Goal: Task Accomplishment & Management: Manage account settings

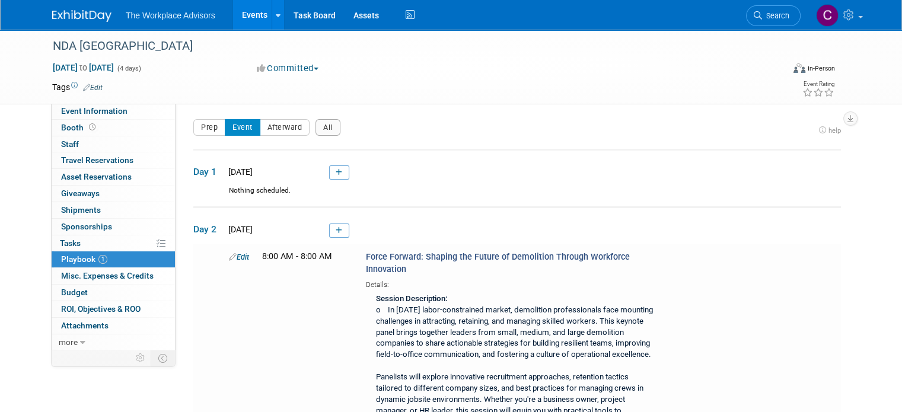
click at [75, 8] on link at bounding box center [89, 9] width 74 height 9
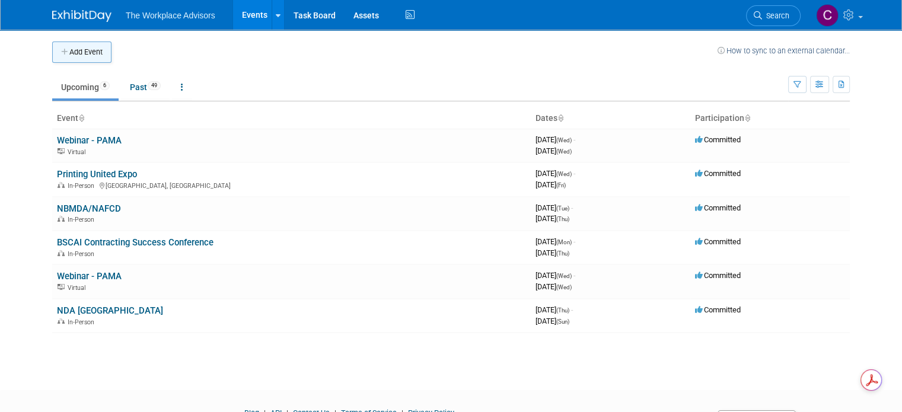
click at [68, 50] on button "Add Event" at bounding box center [81, 52] width 59 height 21
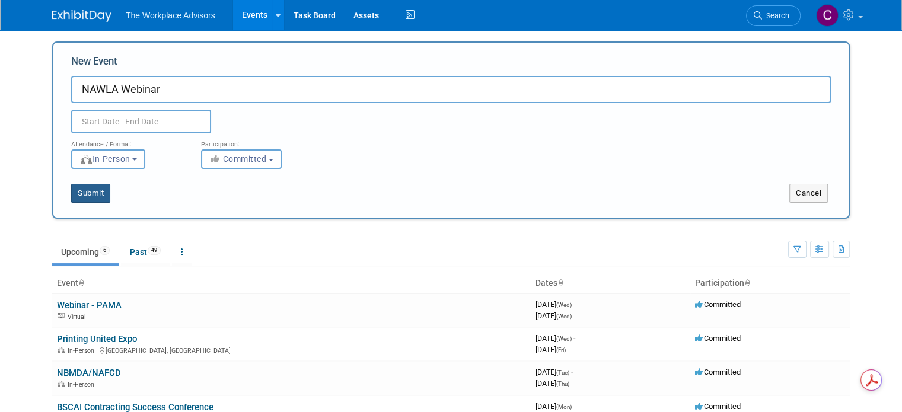
type input "NAWLA Webinar"
click at [86, 194] on button "Submit" at bounding box center [90, 193] width 39 height 19
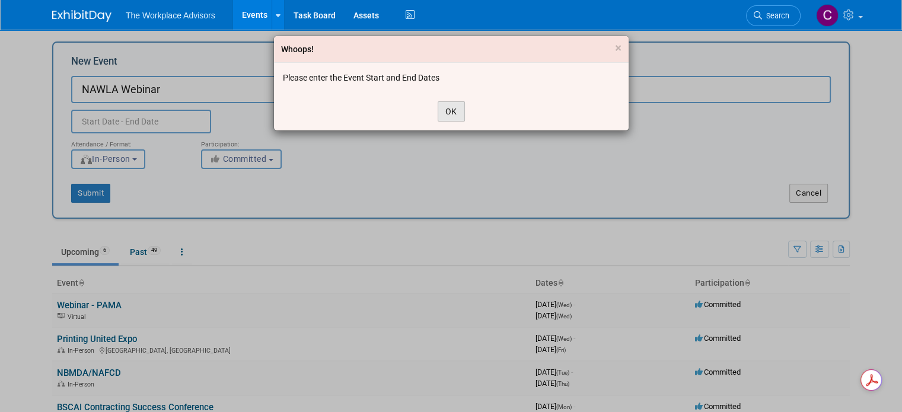
click at [448, 109] on button "OK" at bounding box center [451, 111] width 27 height 20
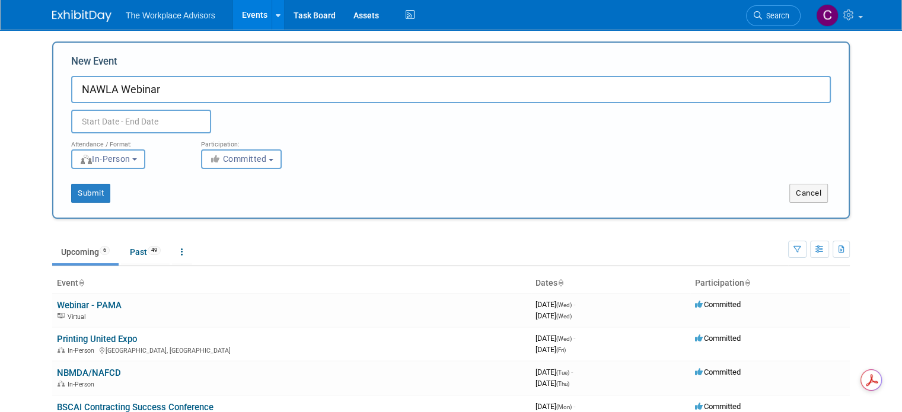
click at [123, 122] on input "text" at bounding box center [141, 122] width 140 height 24
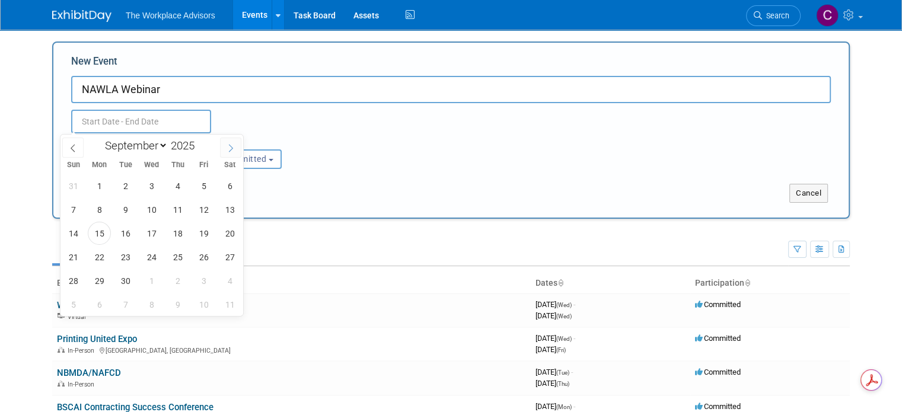
click at [230, 151] on icon at bounding box center [231, 148] width 8 height 8
select select "9"
click at [149, 180] on span "1" at bounding box center [151, 185] width 23 height 23
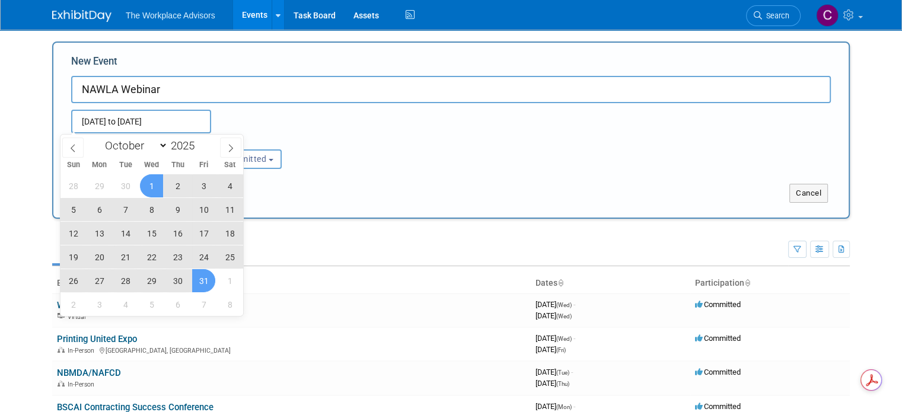
click at [209, 285] on span "31" at bounding box center [203, 280] width 23 height 23
type input "[DATE] to [DATE]"
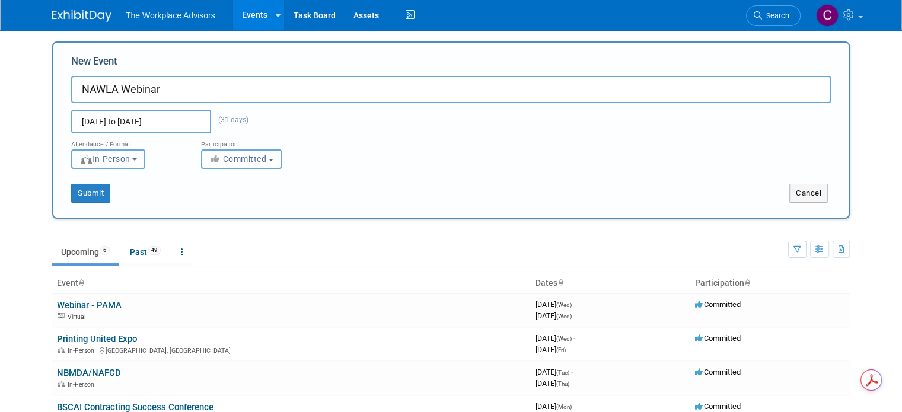
click at [126, 156] on button "In-Person" at bounding box center [108, 159] width 74 height 20
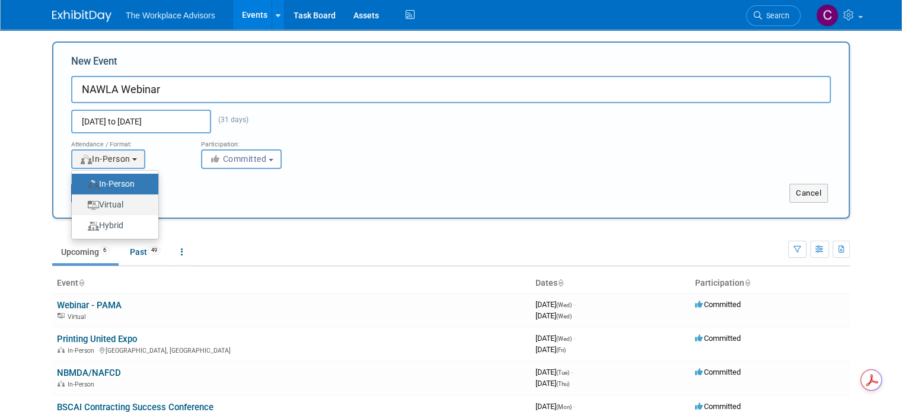
click at [104, 206] on label "Virtual" at bounding box center [112, 205] width 69 height 16
click at [82, 206] on input "Virtual" at bounding box center [79, 205] width 8 height 8
select select "2"
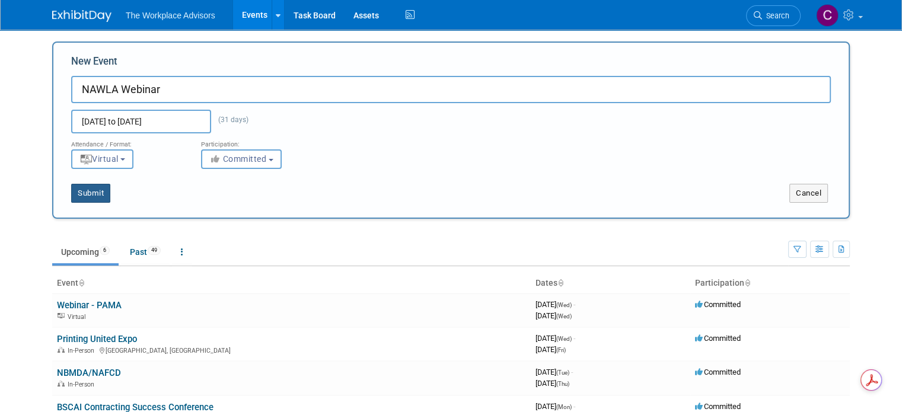
click at [87, 195] on button "Submit" at bounding box center [90, 193] width 39 height 19
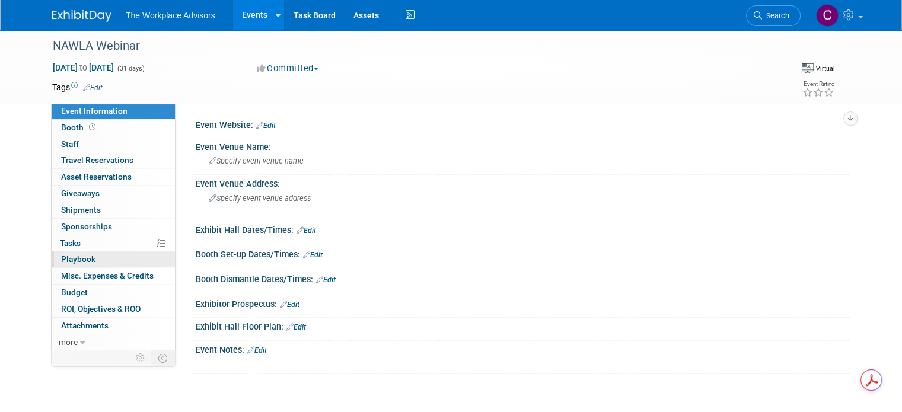
click at [70, 256] on span "Playbook 0" at bounding box center [78, 258] width 34 height 9
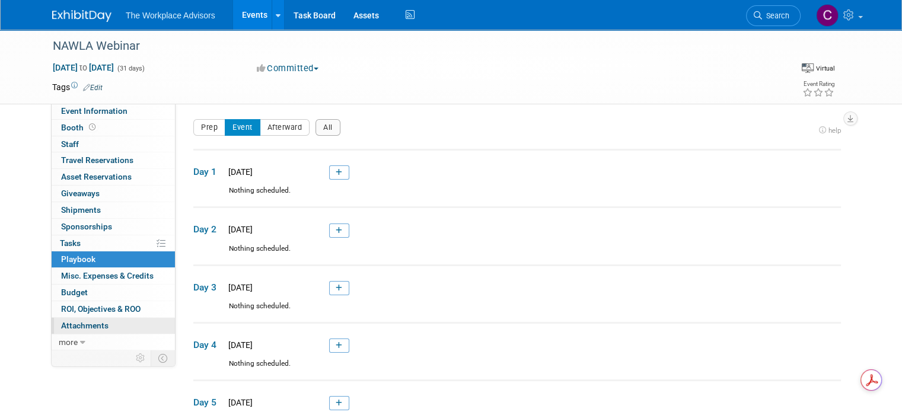
click at [75, 327] on span "Attachments 0" at bounding box center [84, 325] width 47 height 9
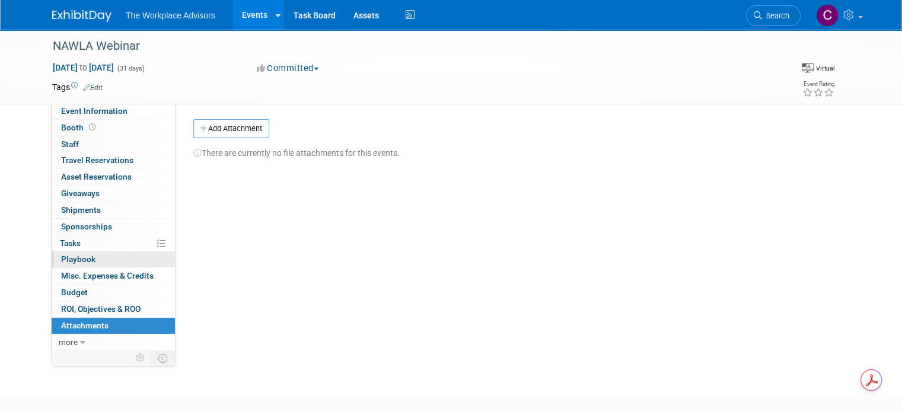
click at [62, 258] on span "Playbook 0" at bounding box center [78, 258] width 34 height 9
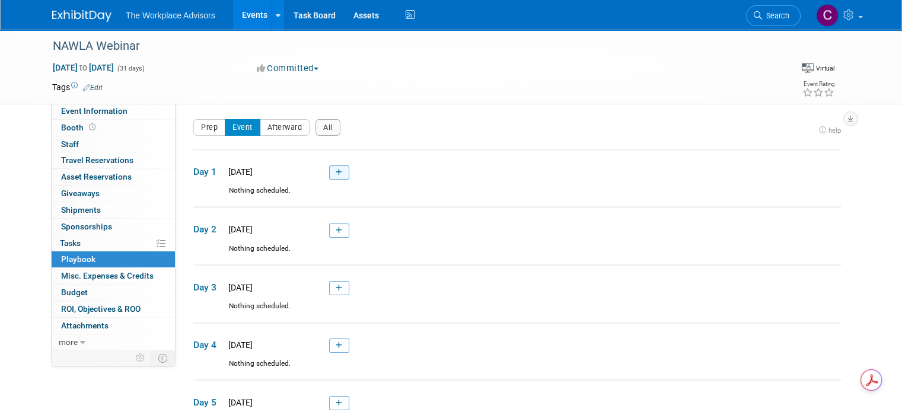
click at [336, 169] on icon at bounding box center [339, 172] width 7 height 7
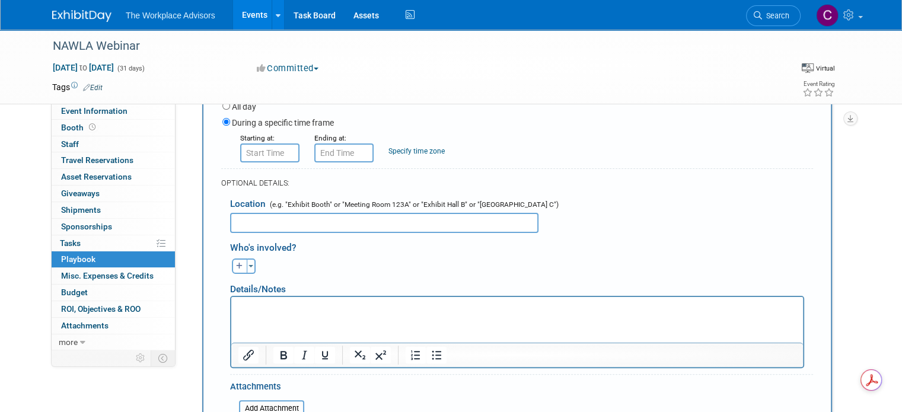
scroll to position [275, 0]
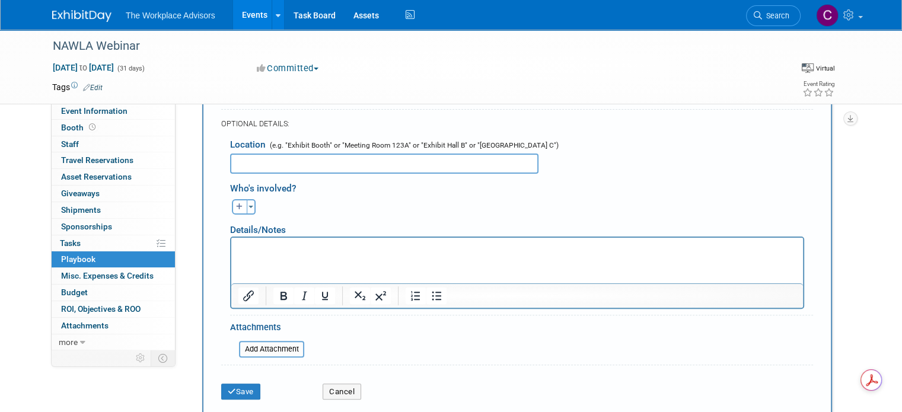
click at [288, 249] on p "Rich Text Area. Press ALT-0 for help." at bounding box center [517, 248] width 558 height 12
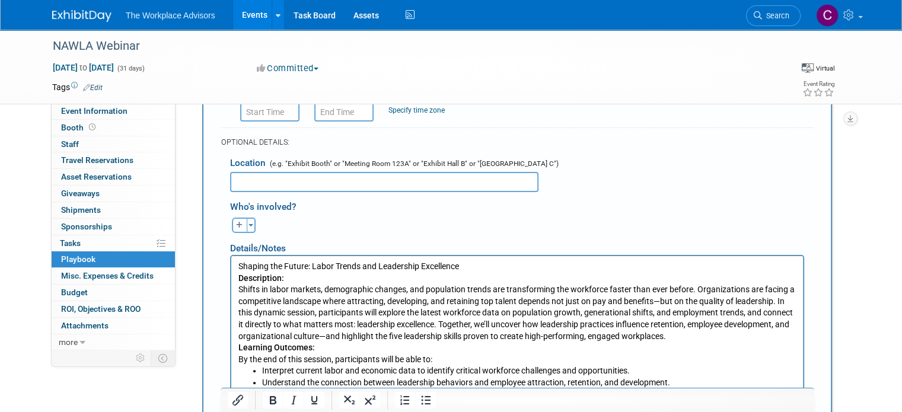
scroll to position [249, 0]
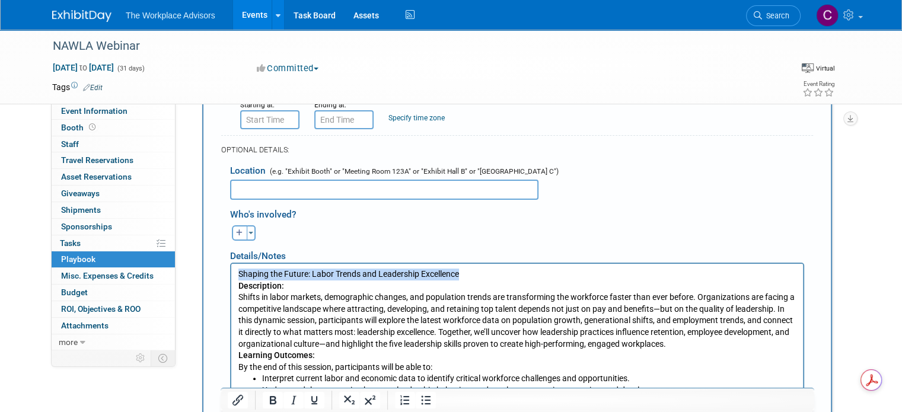
drag, startPoint x: 461, startPoint y: 275, endPoint x: 235, endPoint y: 276, distance: 226.0
copy p "Shaping the Future: Labor Trends and Leadership Excellence"
click at [284, 177] on div "Location (e.g. "Exhibit Booth" or "Meeting Room 123A" or "Exhibit Hall B" or "[…" at bounding box center [517, 178] width 592 height 43
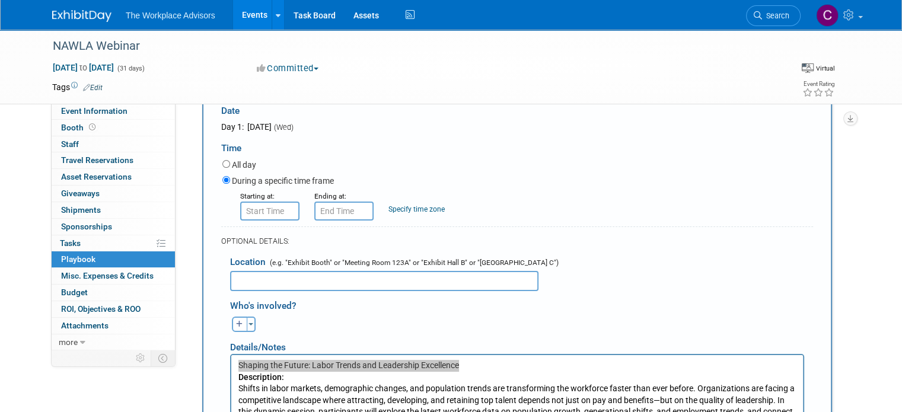
scroll to position [12, 0]
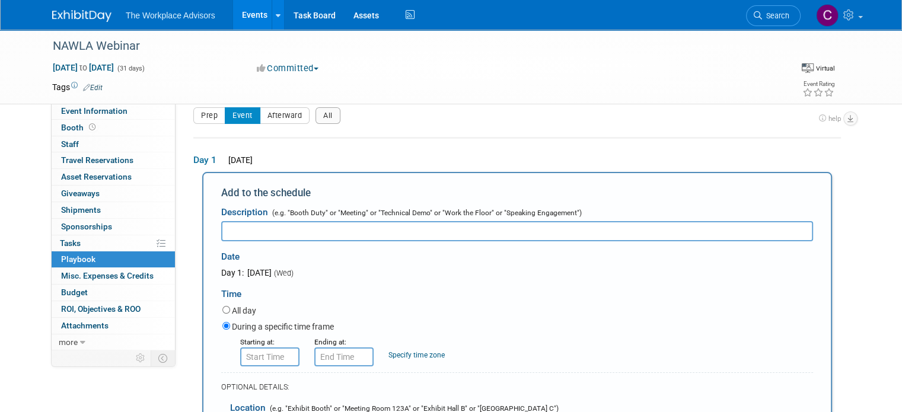
click at [284, 225] on input "text" at bounding box center [517, 231] width 592 height 20
paste input "Shaping the Future: Labor Trends and Leadership Excellence"
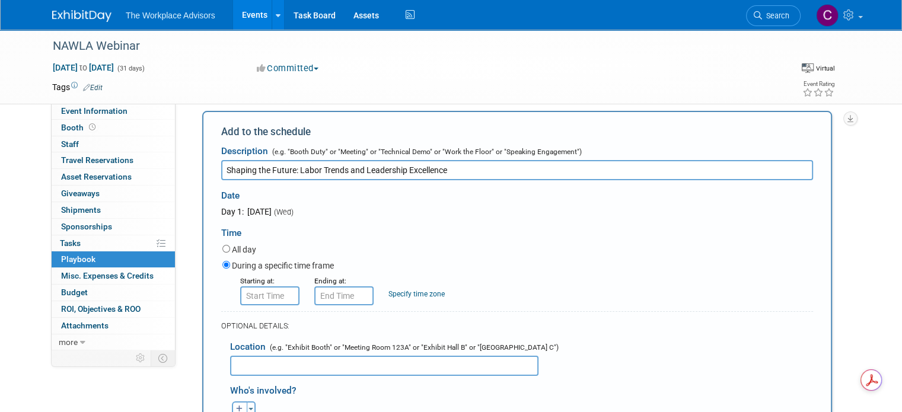
scroll to position [0, 0]
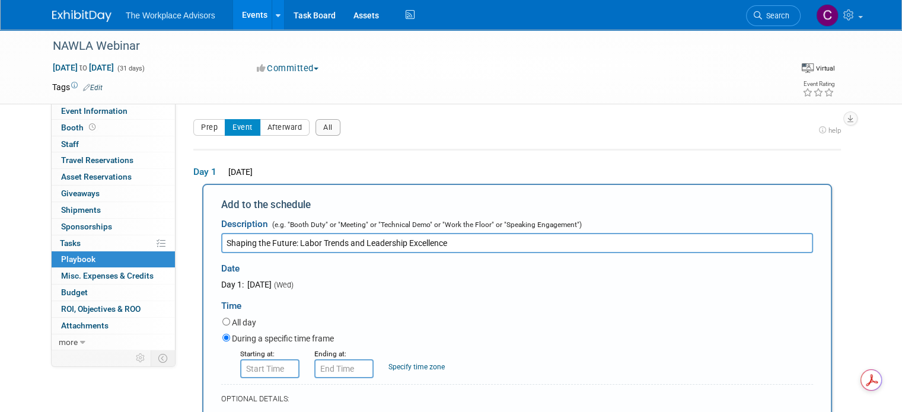
type input "Shaping the Future: Labor Trends and Leadership Excellence"
click at [79, 256] on span "Playbook 0" at bounding box center [78, 258] width 34 height 9
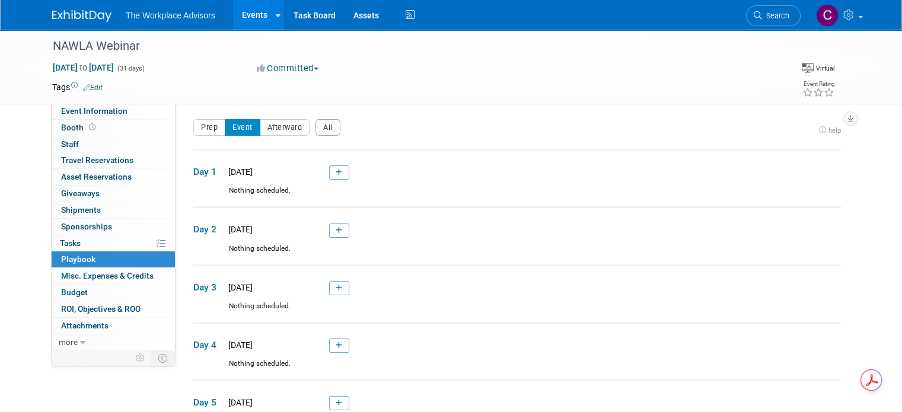
click at [253, 175] on span "[DATE]" at bounding box center [239, 171] width 28 height 9
click at [100, 258] on link "0 Playbook 0" at bounding box center [113, 260] width 123 height 16
click at [332, 173] on link at bounding box center [339, 173] width 20 height 14
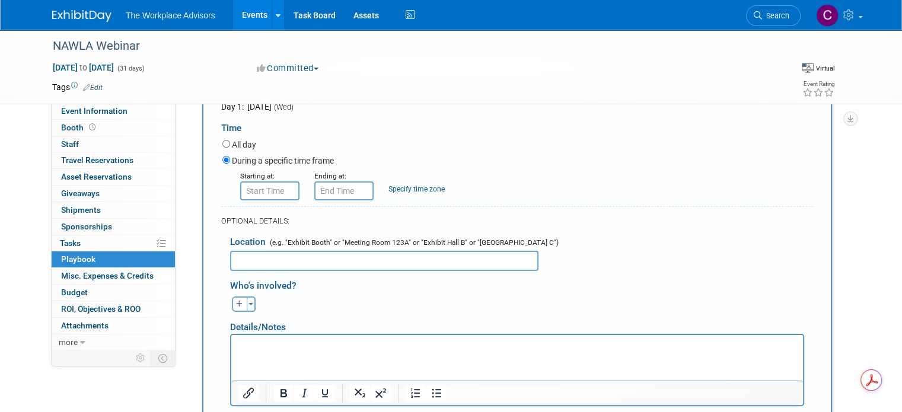
scroll to position [216, 0]
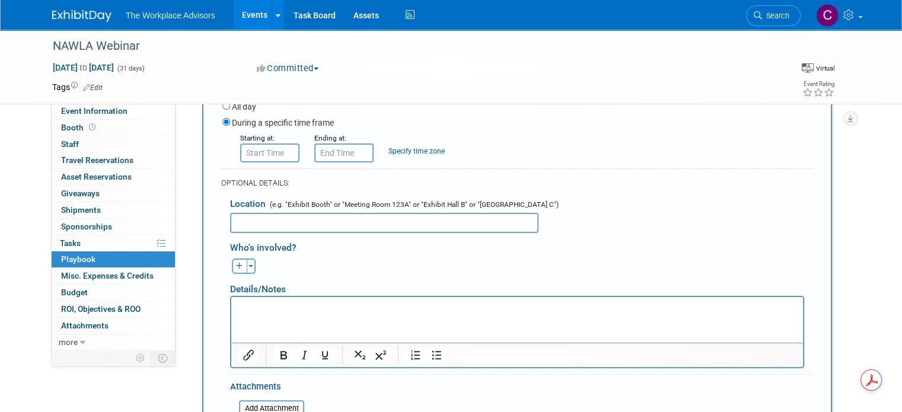
click at [282, 313] on html at bounding box center [517, 305] width 572 height 17
drag, startPoint x: 472, startPoint y: 308, endPoint x: 116, endPoint y: 301, distance: 356.0
click at [231, 301] on html "Shaping the Future: Labor Trends and Leadership Excellence" at bounding box center [517, 305] width 572 height 17
copy p "Shaping the Future: Labor Trends and Leadership Excellence"
click at [284, 222] on input "text" at bounding box center [384, 223] width 308 height 20
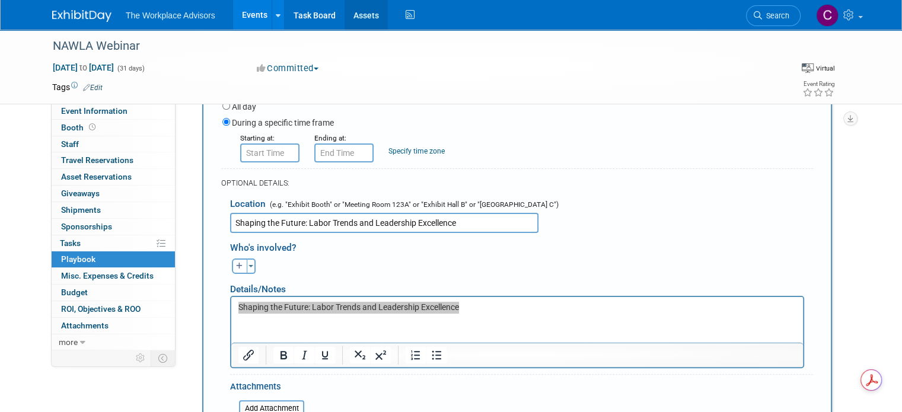
type input "Shaping the Future: Labor Trends and Leadership Excellence"
click at [477, 312] on p "Shaping the Future: Labor Trends and Leadership Excellence" at bounding box center [517, 307] width 558 height 12
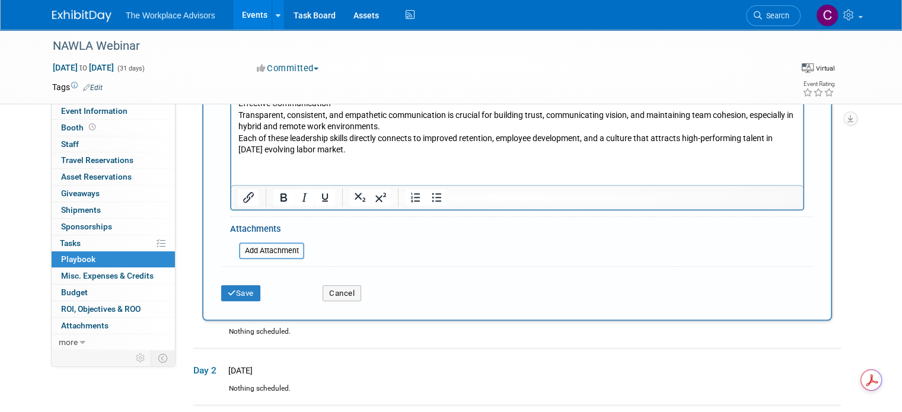
scroll to position [794, 0]
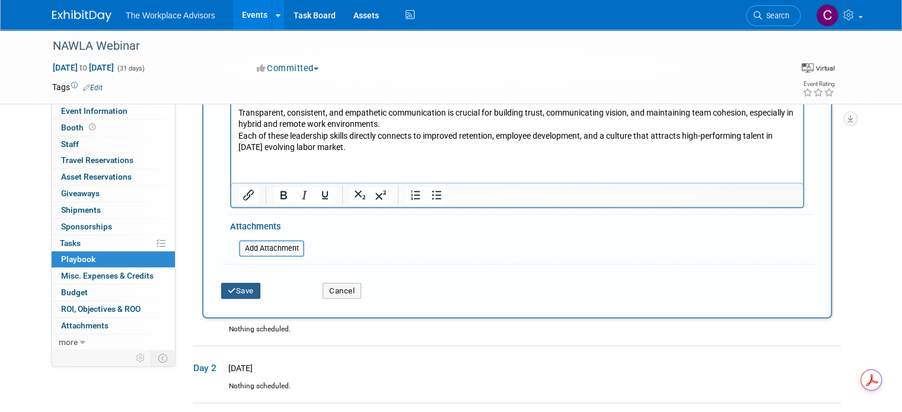
click at [233, 290] on button "Save" at bounding box center [240, 291] width 39 height 17
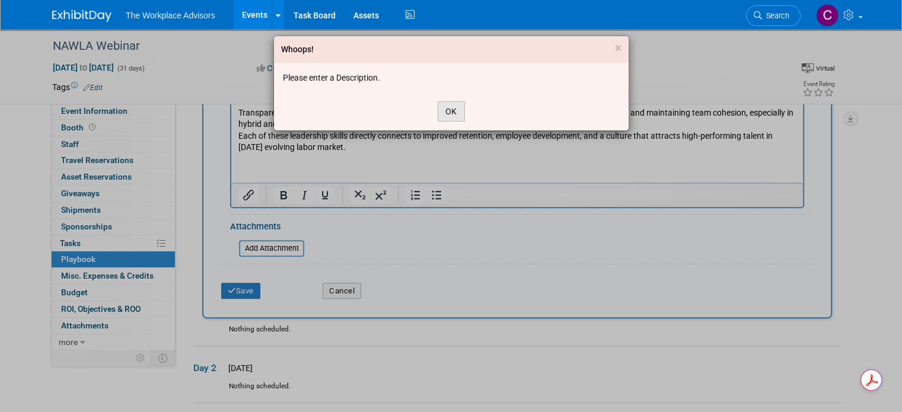
click at [452, 114] on button "OK" at bounding box center [451, 111] width 27 height 20
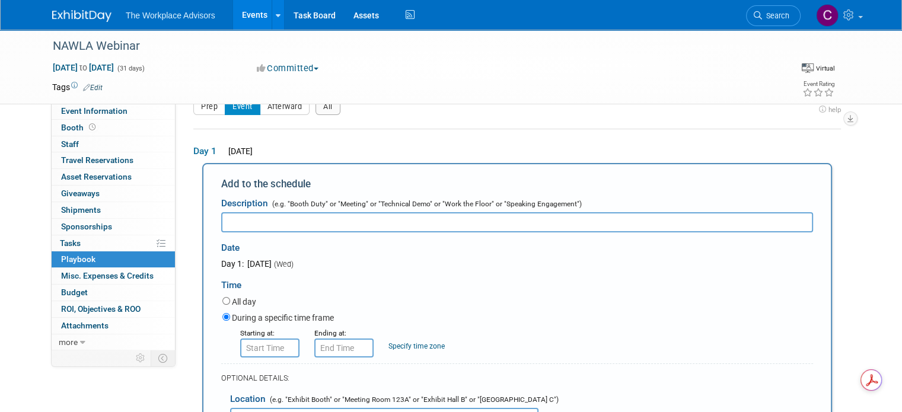
scroll to position [0, 0]
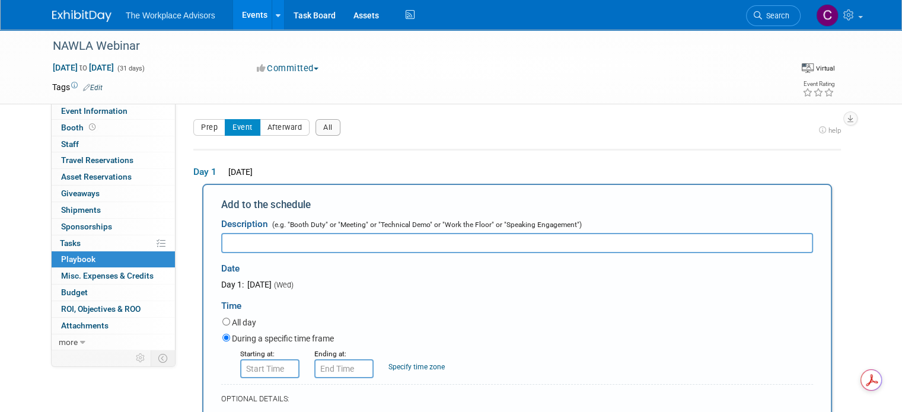
type input "8:00 AM"
click at [267, 369] on input "8:00 AM" at bounding box center [269, 368] width 59 height 19
click at [222, 323] on input "All day" at bounding box center [226, 322] width 8 height 8
radio input "true"
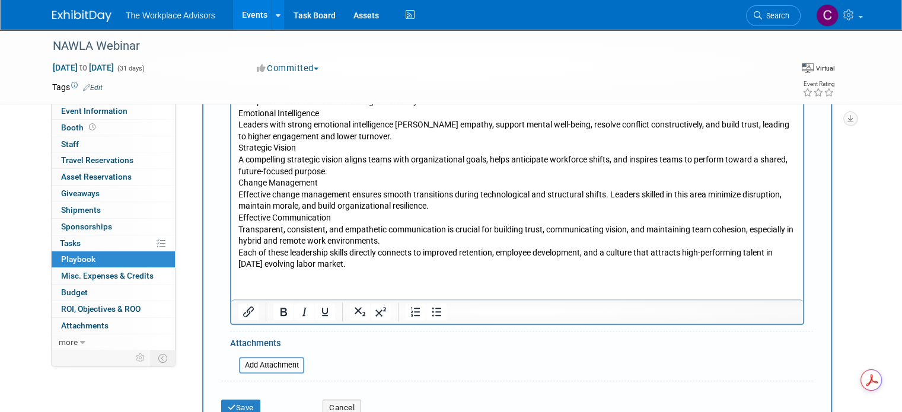
scroll to position [653, 0]
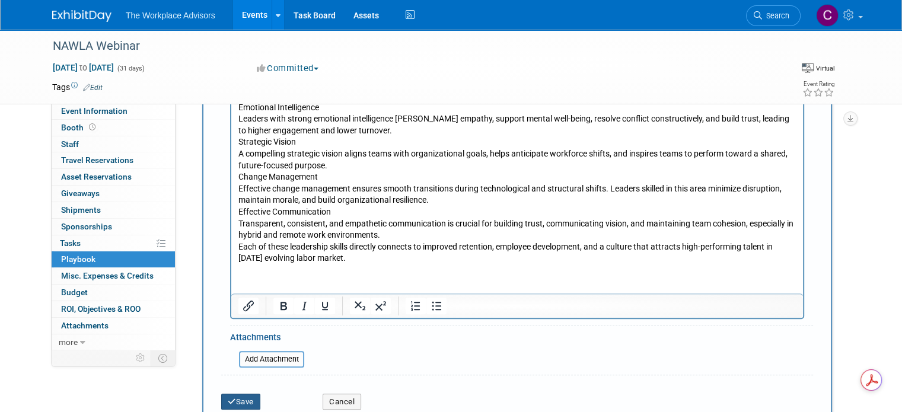
click at [244, 397] on button "Save" at bounding box center [240, 402] width 39 height 17
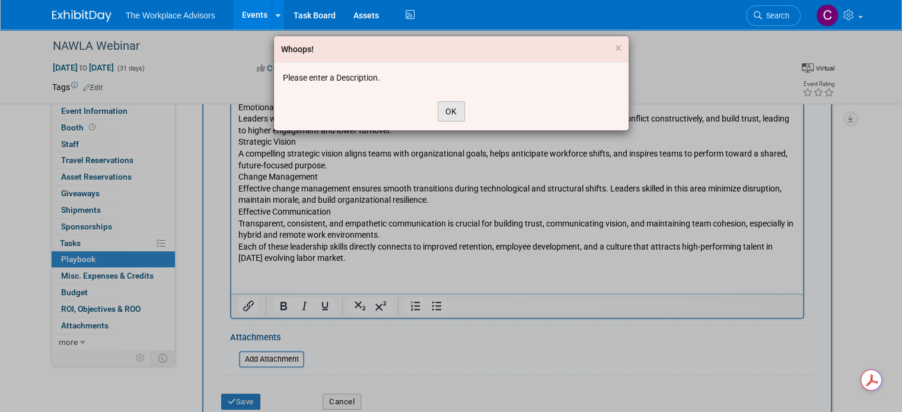
click at [454, 115] on button "OK" at bounding box center [451, 111] width 27 height 20
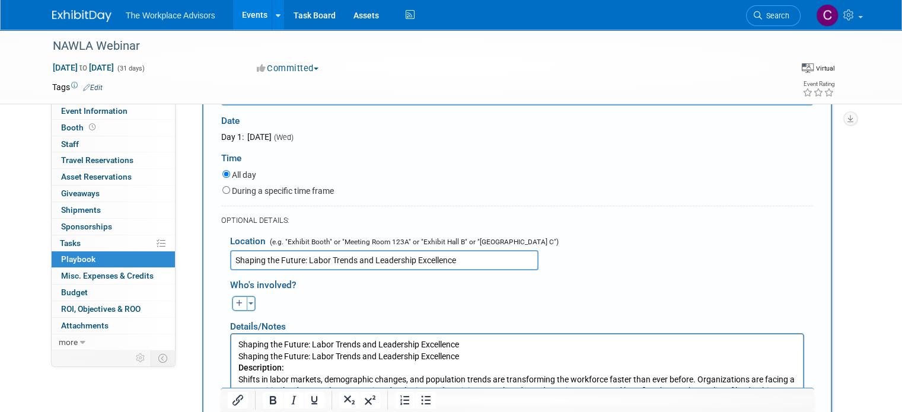
scroll to position [178, 0]
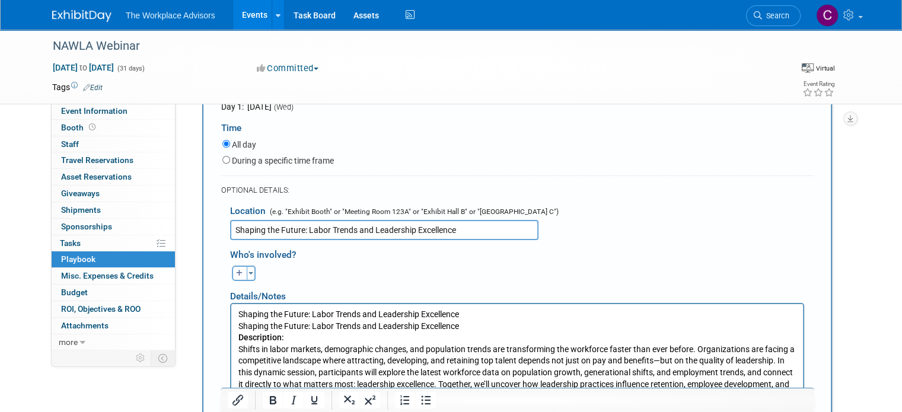
drag, startPoint x: 456, startPoint y: 228, endPoint x: 179, endPoint y: 230, distance: 277.0
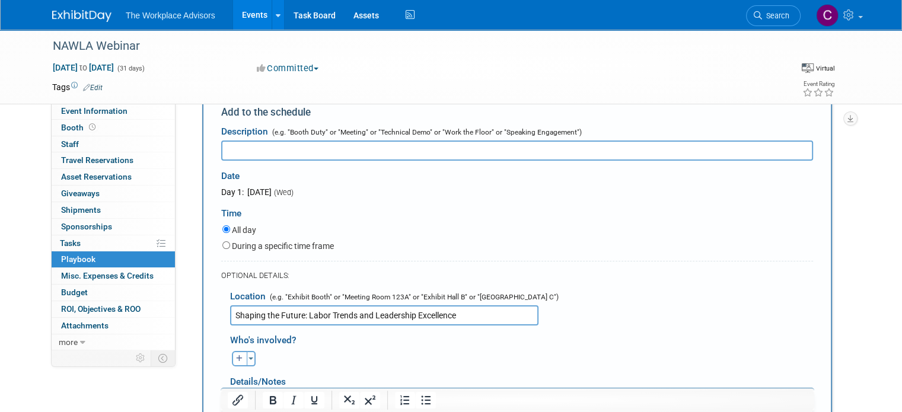
scroll to position [0, 0]
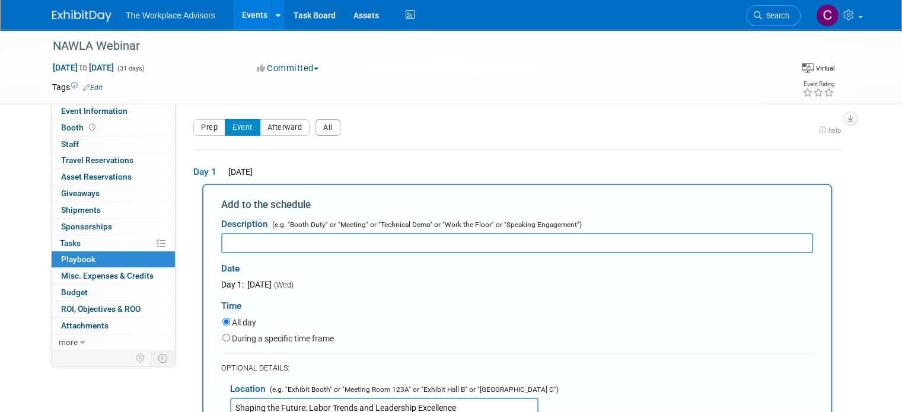
click at [276, 237] on input "text" at bounding box center [517, 243] width 592 height 20
paste input "Shaping the Future: Labor Trends and Leadership Excellence"
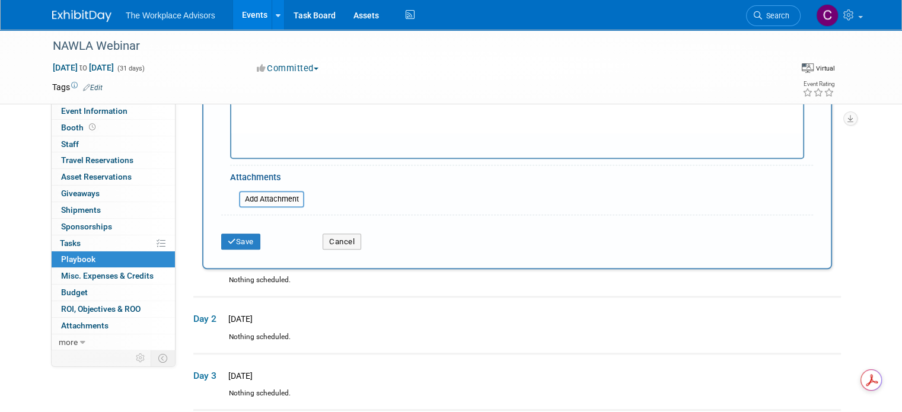
scroll to position [771, 0]
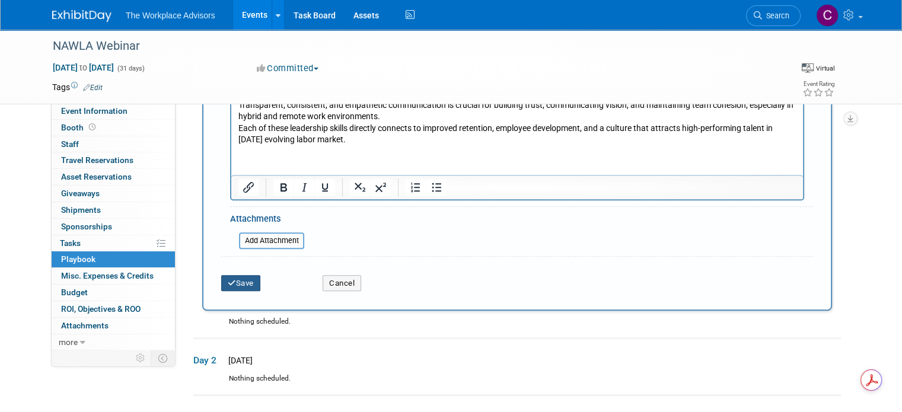
type input "Shaping the Future: Labor Trends and Leadership Excellence"
click at [228, 282] on icon "submit" at bounding box center [232, 283] width 8 height 8
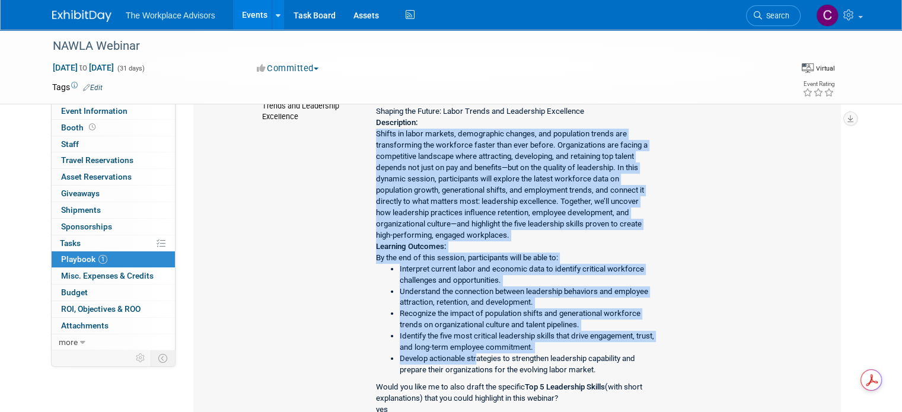
scroll to position [96, 0]
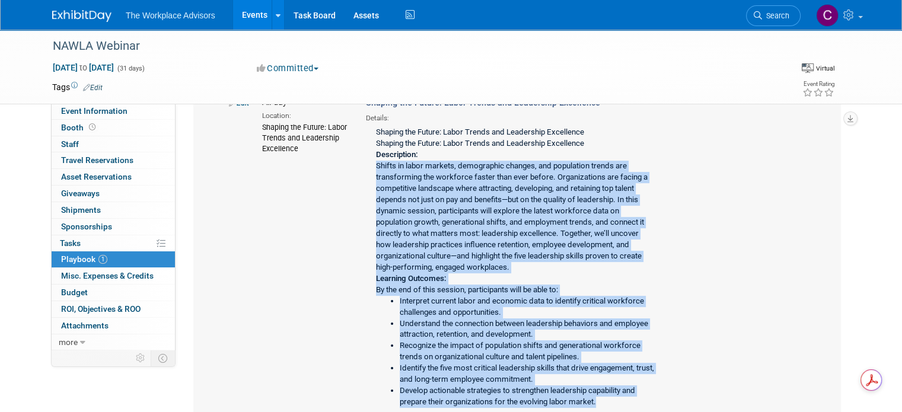
drag, startPoint x: 370, startPoint y: 223, endPoint x: 626, endPoint y: 390, distance: 305.2
copy div "Loremi do sitam consect, adipiscinge seddoei, tem incididunt utlabo etd magnaal…"
